Goal: Book appointment/travel/reservation

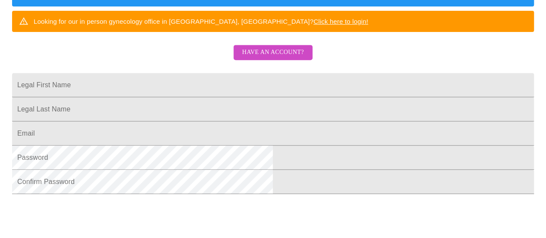
scroll to position [274, 0]
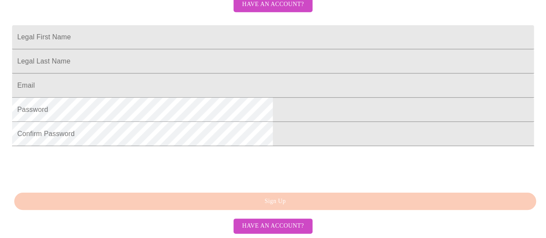
click at [281, 224] on span "Have an account?" at bounding box center [273, 225] width 62 height 11
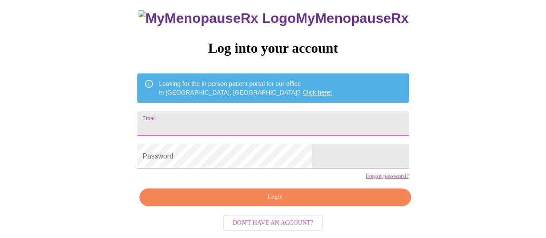
click at [261, 111] on input "Email" at bounding box center [272, 123] width 271 height 24
type input "[EMAIL_ADDRESS][DOMAIN_NAME]"
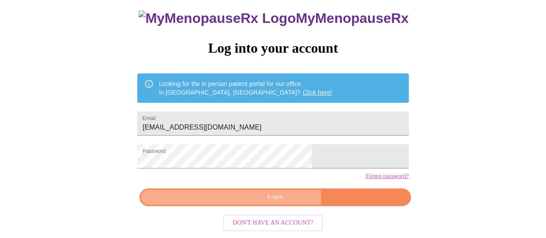
click at [279, 198] on span "Login" at bounding box center [274, 197] width 251 height 11
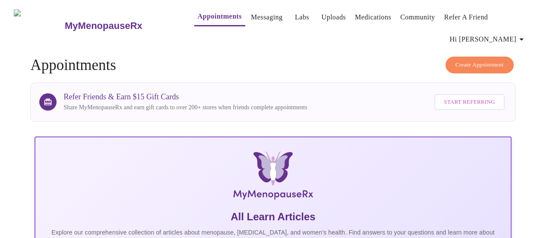
click at [483, 60] on span "Create Appointment" at bounding box center [479, 65] width 48 height 10
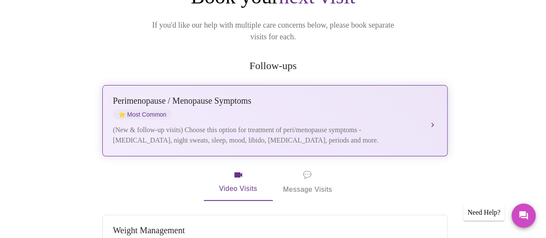
scroll to position [173, 0]
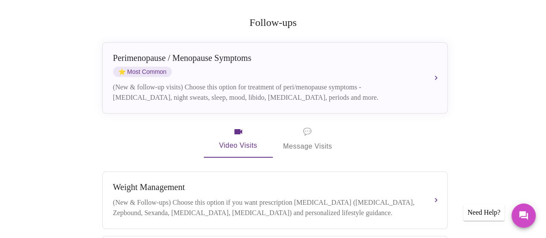
click at [303, 127] on span "💬 Message Visits" at bounding box center [307, 139] width 49 height 27
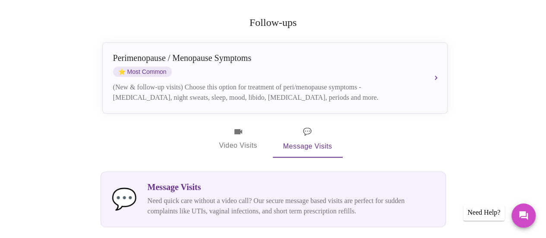
click at [241, 126] on span "Video Visits" at bounding box center [238, 138] width 48 height 25
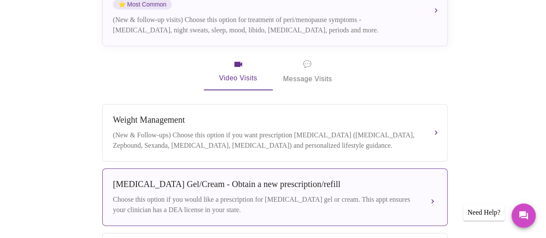
scroll to position [287, 0]
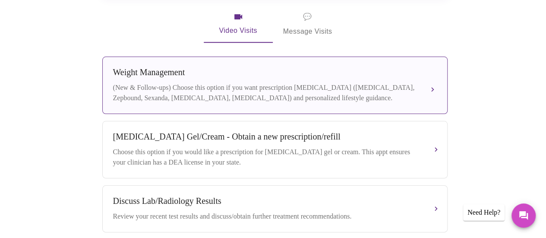
click at [400, 83] on div "(New & Follow-ups) Choose this option if you want prescription [MEDICAL_DATA] (…" at bounding box center [266, 92] width 306 height 21
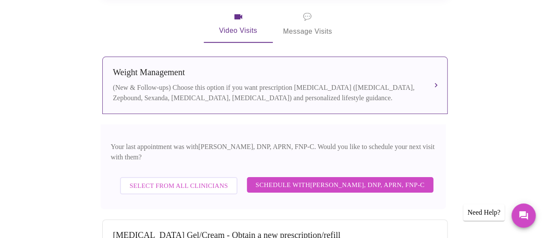
scroll to position [330, 0]
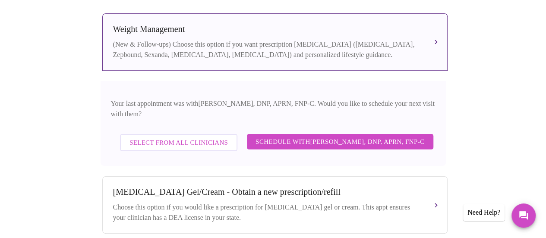
click at [175, 137] on span "Select from All Clinicians" at bounding box center [178, 142] width 98 height 11
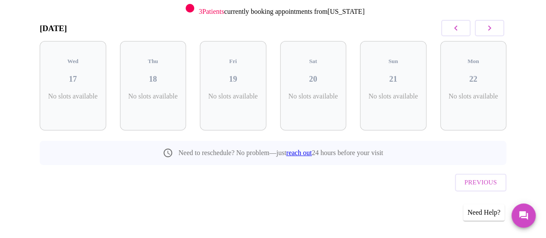
scroll to position [113, 0]
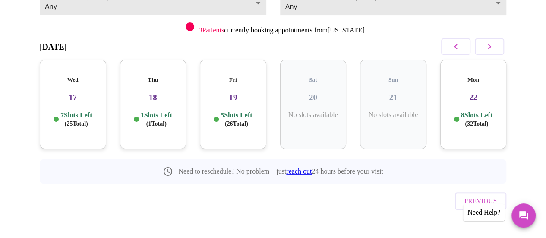
click at [72, 93] on h3 "17" at bounding box center [73, 97] width 53 height 9
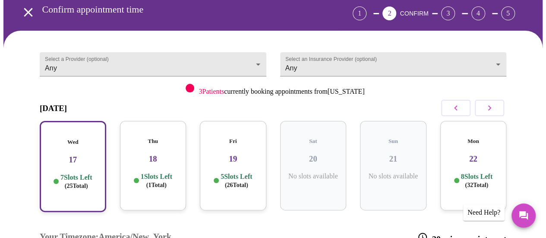
scroll to position [0, 0]
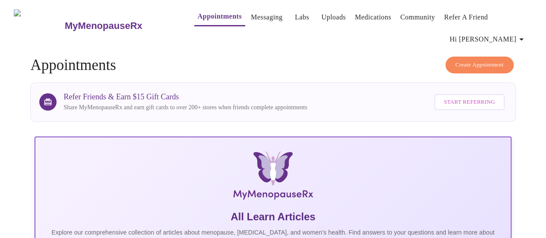
click at [478, 60] on span "Create Appointment" at bounding box center [479, 65] width 48 height 10
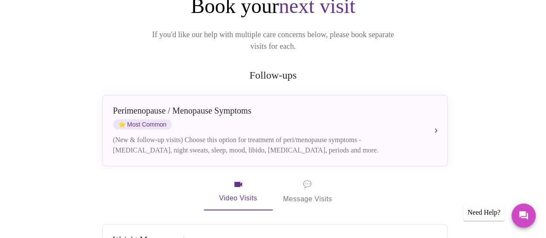
scroll to position [129, 0]
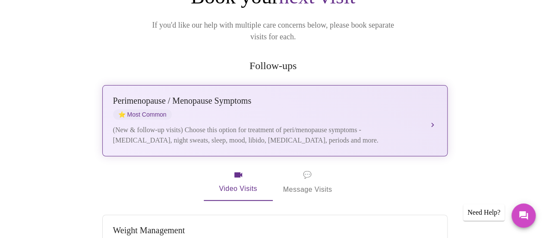
click at [324, 110] on div "[MEDICAL_DATA] / Menopause Symptoms ⭐ Most Common (New & follow-up visits) Choo…" at bounding box center [275, 121] width 324 height 50
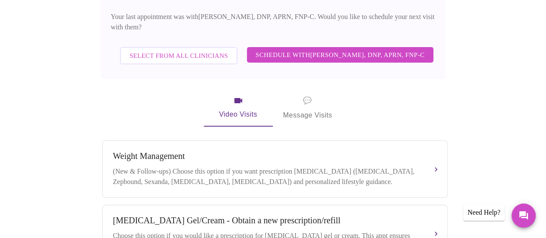
scroll to position [259, 0]
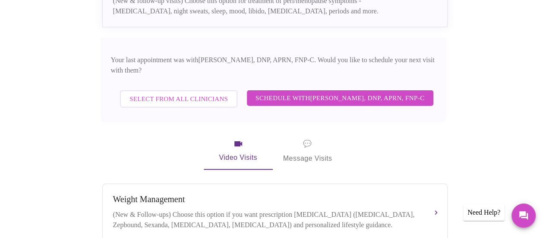
click at [174, 93] on span "Select from All Clinicians" at bounding box center [178, 98] width 98 height 11
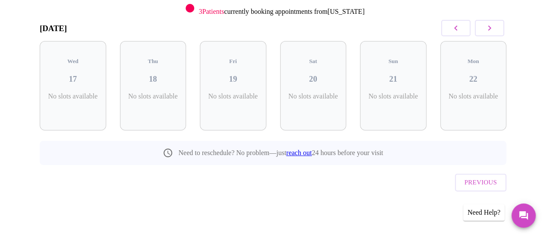
scroll to position [113, 0]
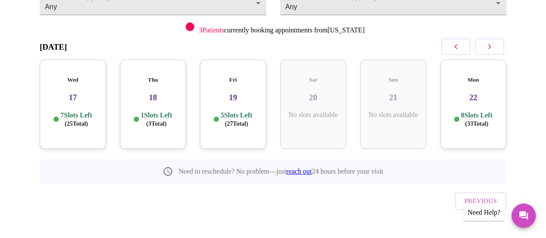
click at [73, 94] on h3 "17" at bounding box center [73, 97] width 53 height 9
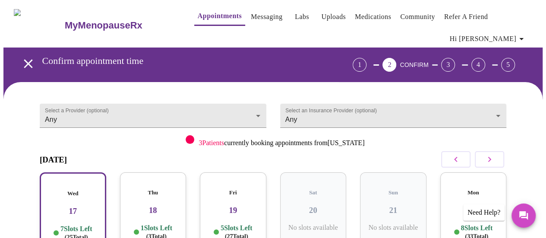
scroll to position [0, 0]
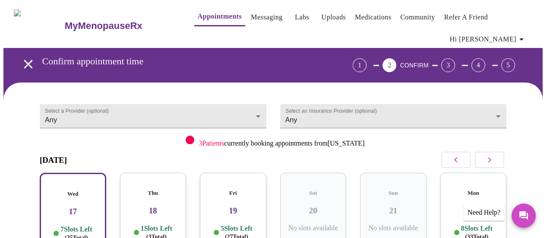
click at [355, 11] on link "Medications" at bounding box center [373, 17] width 36 height 12
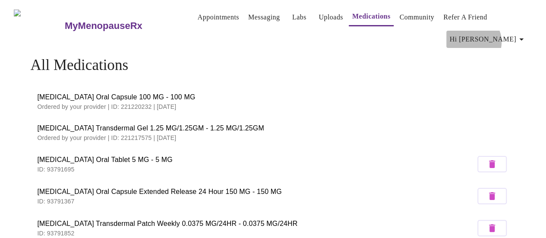
click at [504, 38] on span "Hi [PERSON_NAME]" at bounding box center [488, 39] width 77 height 12
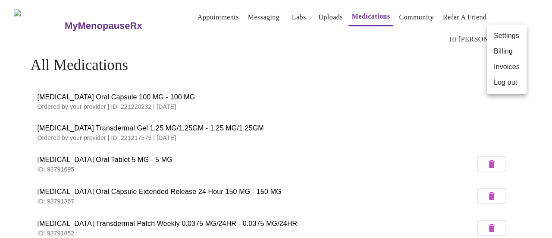
click at [456, 69] on div at bounding box center [276, 119] width 552 height 238
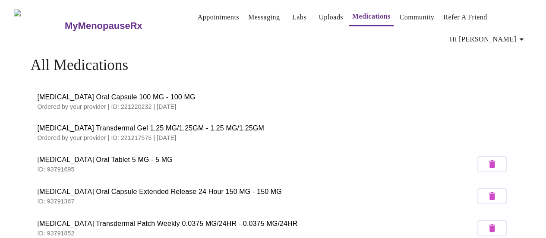
click at [292, 14] on link "Labs" at bounding box center [299, 17] width 14 height 12
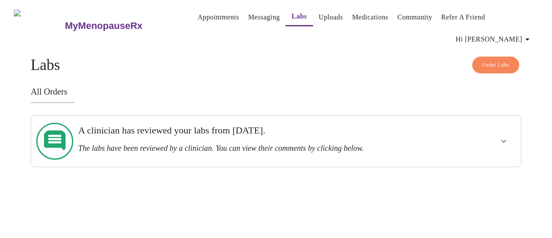
click at [361, 125] on h3 "A clinician has reviewed your labs from [DATE]." at bounding box center [252, 130] width 349 height 11
click at [509, 136] on icon "show more" at bounding box center [504, 141] width 10 height 10
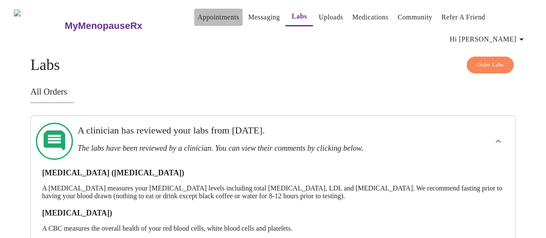
click at [212, 12] on link "Appointments" at bounding box center [218, 17] width 41 height 12
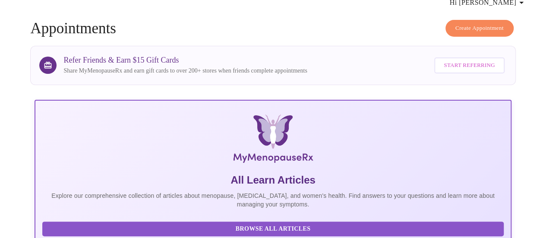
scroll to position [86, 0]
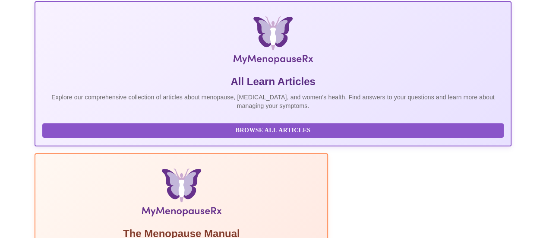
scroll to position [0, 0]
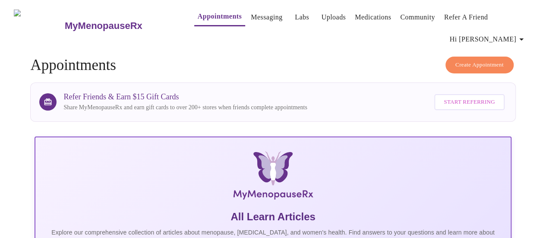
click at [257, 14] on link "Messaging" at bounding box center [266, 17] width 31 height 12
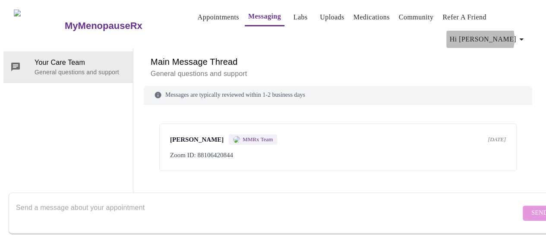
click at [514, 35] on span "Hi [PERSON_NAME]" at bounding box center [488, 39] width 77 height 12
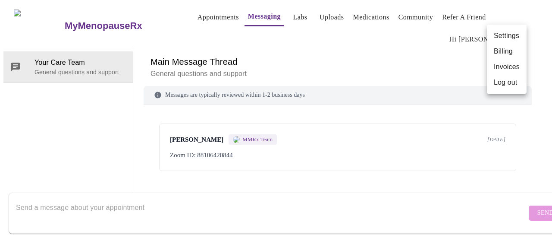
click at [514, 50] on li "Billing" at bounding box center [507, 52] width 40 height 16
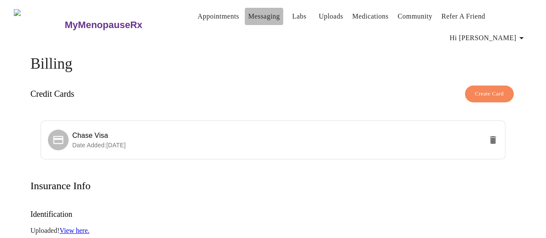
click at [255, 16] on link "Messaging" at bounding box center [263, 16] width 31 height 12
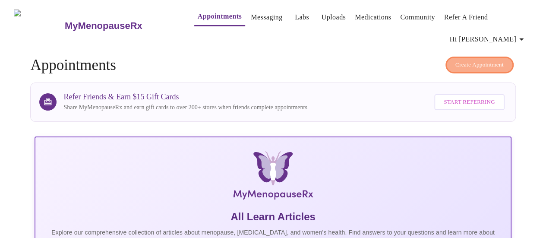
click at [463, 60] on span "Create Appointment" at bounding box center [479, 65] width 48 height 10
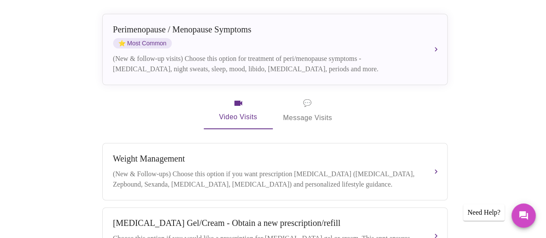
scroll to position [158, 0]
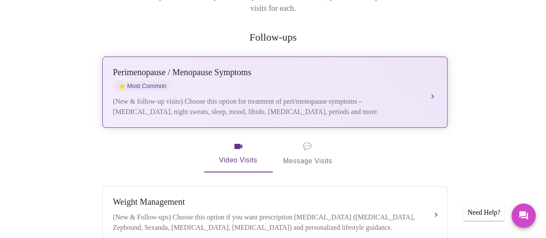
click at [431, 79] on button "[MEDICAL_DATA] / Menopause Symptoms ⭐ Most Common (New & follow-up visits) Choo…" at bounding box center [274, 92] width 345 height 71
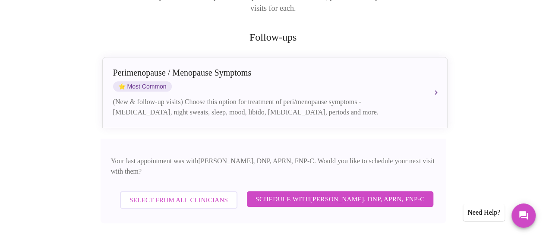
scroll to position [201, 0]
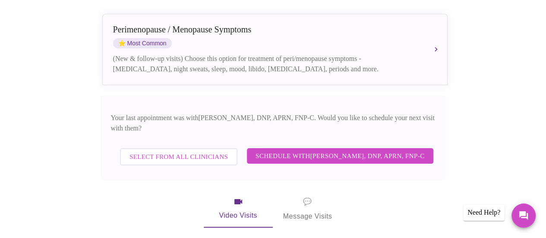
click at [183, 151] on span "Select from All Clinicians" at bounding box center [178, 156] width 98 height 11
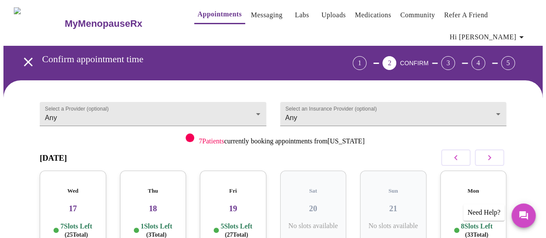
scroll to position [0, 0]
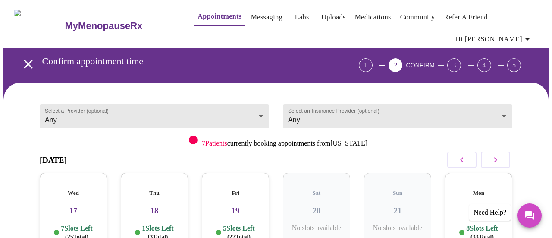
click at [257, 110] on body "MyMenopauseRx Appointments Messaging Labs Uploads Medications Community Refer a…" at bounding box center [275, 184] width 545 height 362
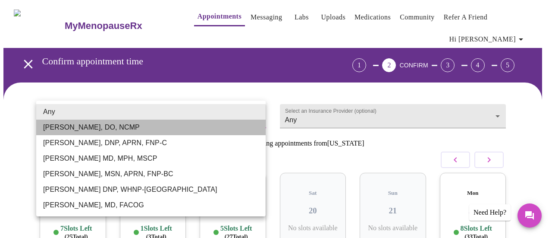
click at [115, 126] on li "Barbra S Hanna, DO, NCMP" at bounding box center [151, 128] width 230 height 16
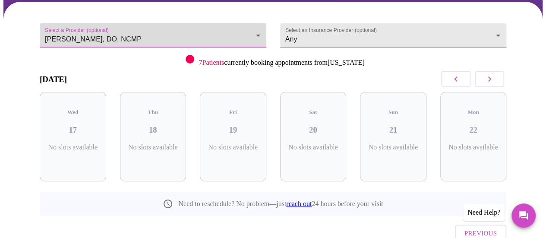
scroll to position [86, 0]
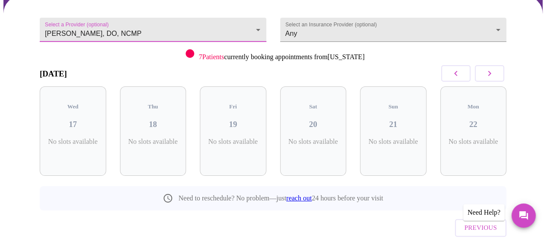
click at [494, 72] on icon "button" at bounding box center [489, 73] width 10 height 10
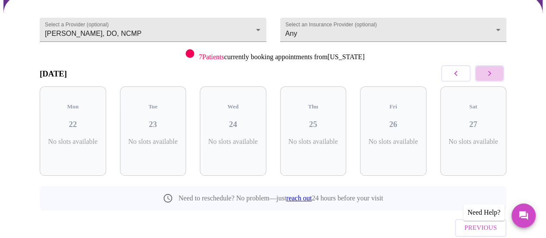
click at [494, 72] on icon "button" at bounding box center [489, 73] width 10 height 10
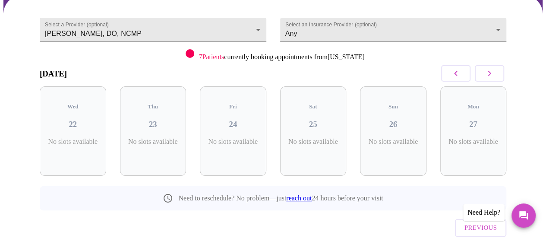
click at [494, 72] on icon "button" at bounding box center [489, 73] width 10 height 10
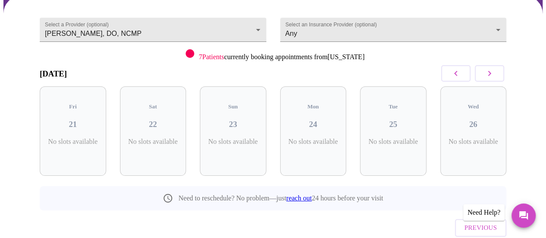
click at [494, 72] on icon "button" at bounding box center [489, 73] width 10 height 10
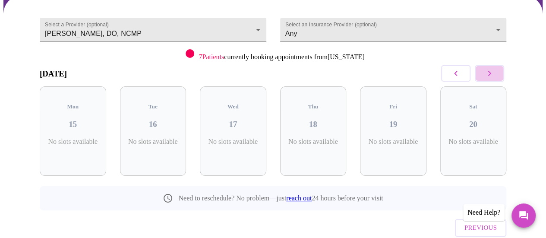
click at [494, 72] on icon "button" at bounding box center [489, 73] width 10 height 10
click at [468, 76] on button "button" at bounding box center [455, 73] width 29 height 16
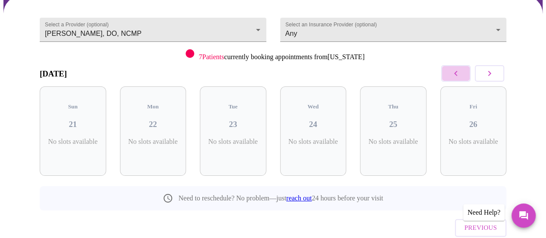
click at [468, 76] on button "button" at bounding box center [455, 73] width 29 height 16
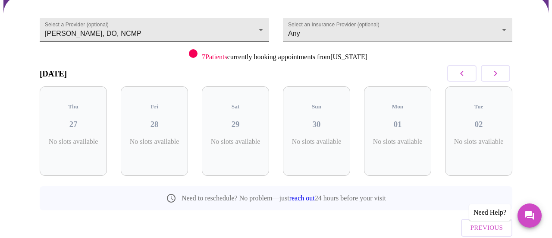
click at [255, 24] on body "MyMenopauseRx Appointments Messaging Labs Uploads Medications Community Refer a…" at bounding box center [275, 98] width 545 height 362
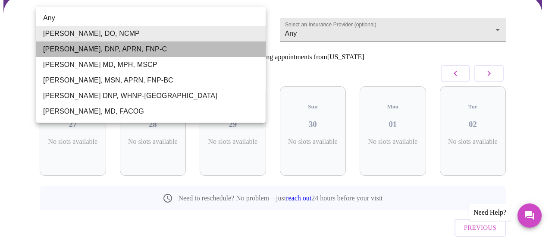
click at [119, 51] on li "[PERSON_NAME], DNP, APRN, FNP-C" at bounding box center [151, 49] width 230 height 16
type input "[PERSON_NAME], DNP, APRN, FNP-C"
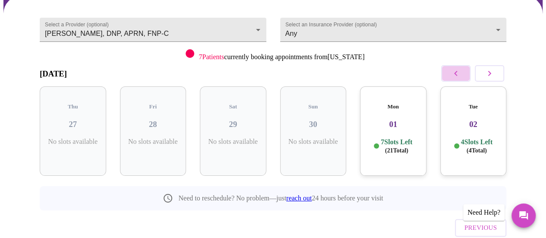
click at [465, 69] on button "button" at bounding box center [455, 73] width 29 height 16
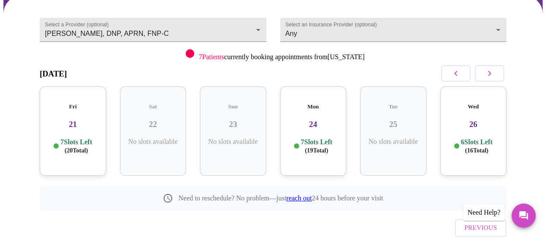
click at [465, 69] on button "button" at bounding box center [455, 73] width 29 height 16
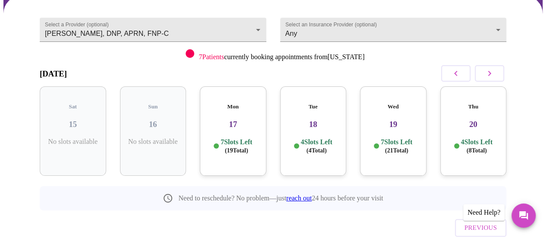
click at [465, 69] on button "button" at bounding box center [455, 73] width 29 height 16
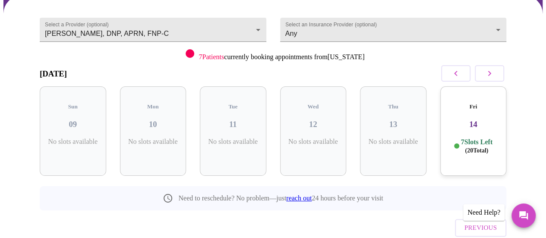
click at [465, 69] on button "button" at bounding box center [455, 73] width 29 height 16
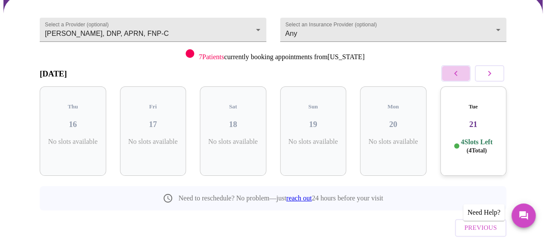
click at [465, 69] on button "button" at bounding box center [455, 73] width 29 height 16
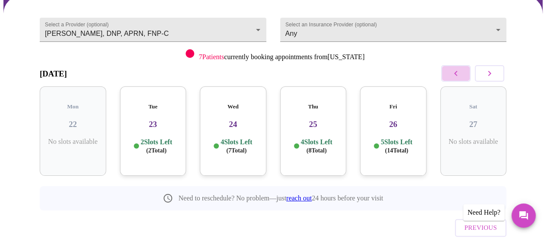
click at [457, 72] on icon "button" at bounding box center [455, 73] width 3 height 5
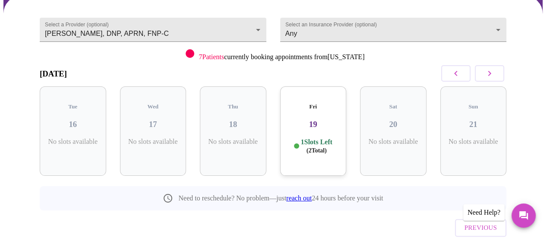
click at [457, 72] on icon "button" at bounding box center [455, 73] width 3 height 5
click at [494, 75] on icon "button" at bounding box center [489, 73] width 10 height 10
click at [324, 128] on div "Fri 19 1 Slots Left ( 2 Total)" at bounding box center [313, 130] width 66 height 89
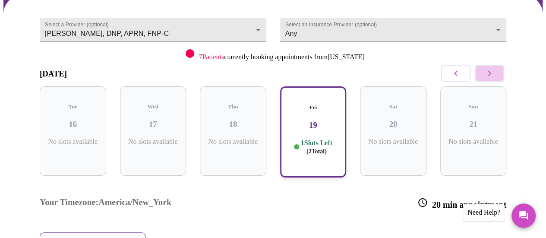
click at [498, 71] on button "button" at bounding box center [489, 73] width 29 height 16
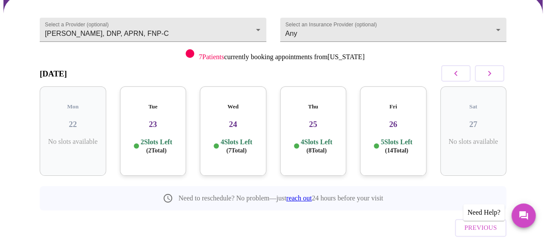
click at [159, 120] on h3 "23" at bounding box center [153, 124] width 53 height 9
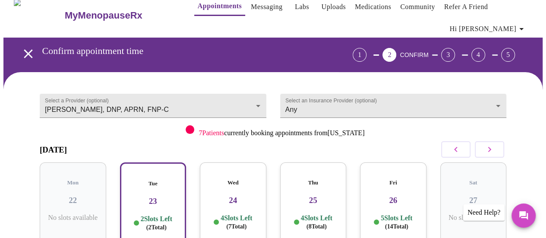
scroll to position [0, 0]
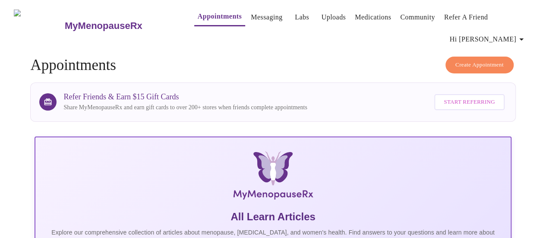
click at [506, 34] on span "Hi [PERSON_NAME]" at bounding box center [488, 39] width 77 height 12
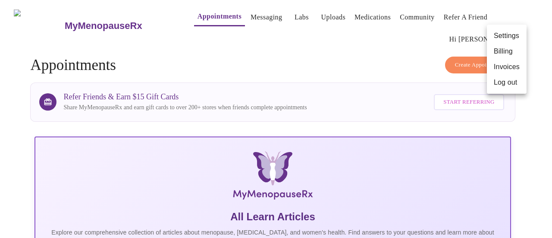
click at [406, 63] on div at bounding box center [276, 119] width 552 height 238
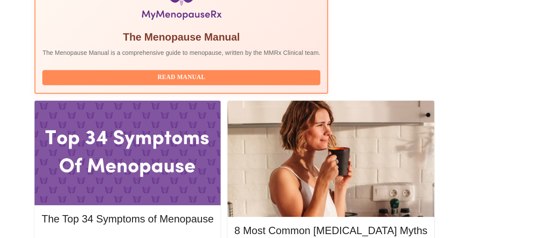
scroll to position [345, 0]
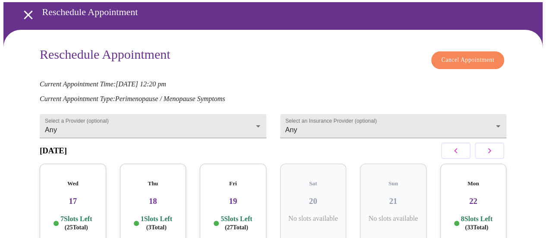
scroll to position [86, 0]
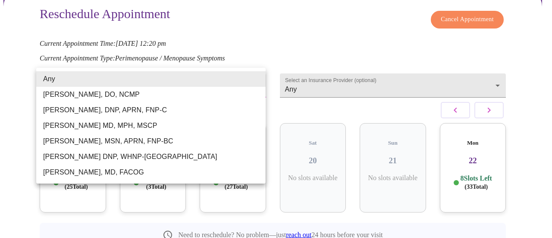
click at [255, 77] on body "MyMenopauseRx Appointments Messaging Labs Uploads Medications Community Refer a…" at bounding box center [275, 101] width 545 height 368
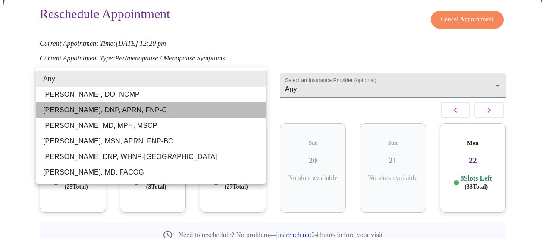
click at [179, 107] on li "[PERSON_NAME], DNP, APRN, FNP-C" at bounding box center [151, 110] width 230 height 16
type input "[PERSON_NAME], DNP, APRN, FNP-C"
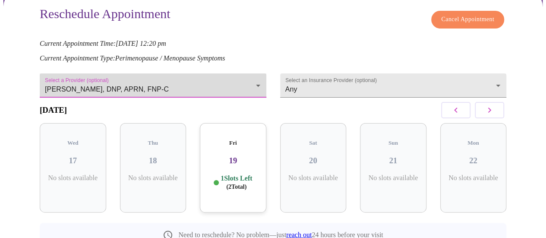
scroll to position [122, 0]
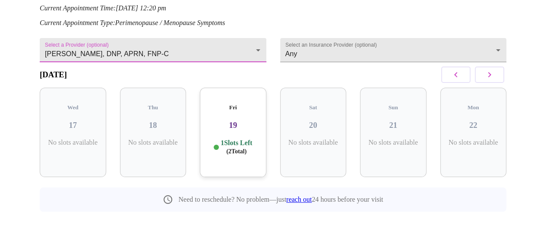
click at [491, 73] on icon "button" at bounding box center [489, 74] width 10 height 10
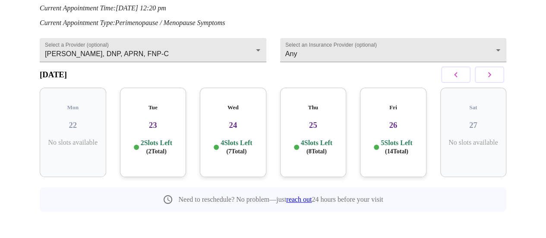
click at [161, 123] on h3 "23" at bounding box center [153, 124] width 53 height 9
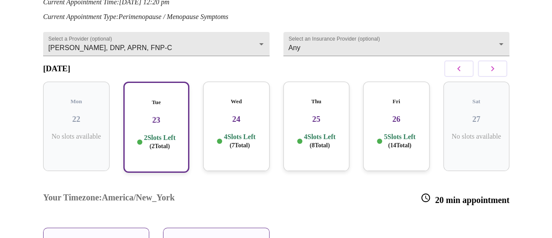
scroll to position [192, 0]
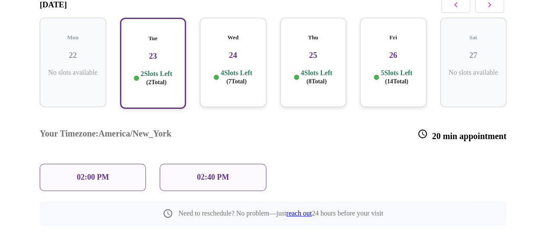
click at [95, 173] on p "02:00 PM" at bounding box center [93, 177] width 32 height 9
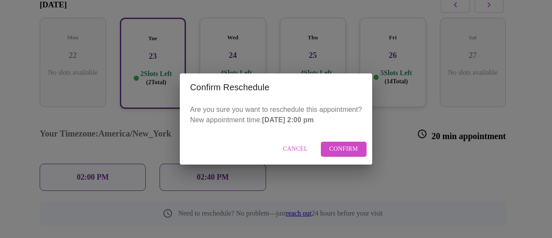
click at [348, 150] on span "Confirm" at bounding box center [344, 149] width 29 height 11
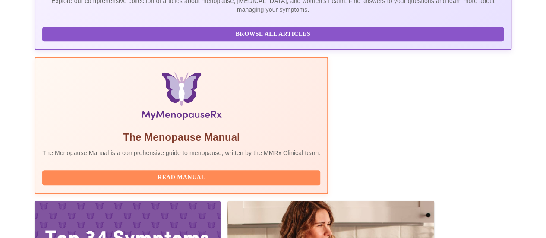
scroll to position [86, 0]
